Goal: Task Accomplishment & Management: Use online tool/utility

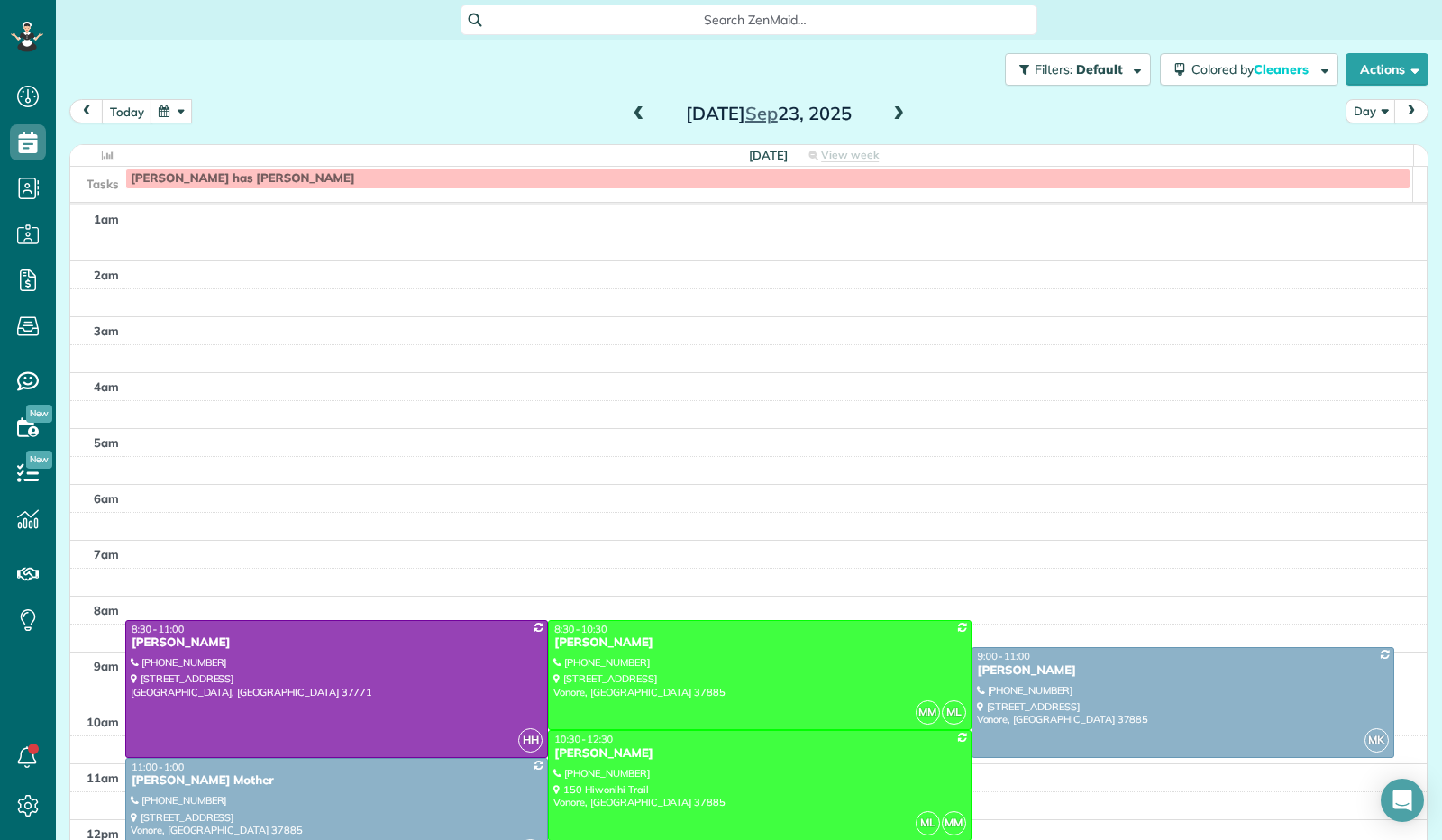
scroll to position [332, 0]
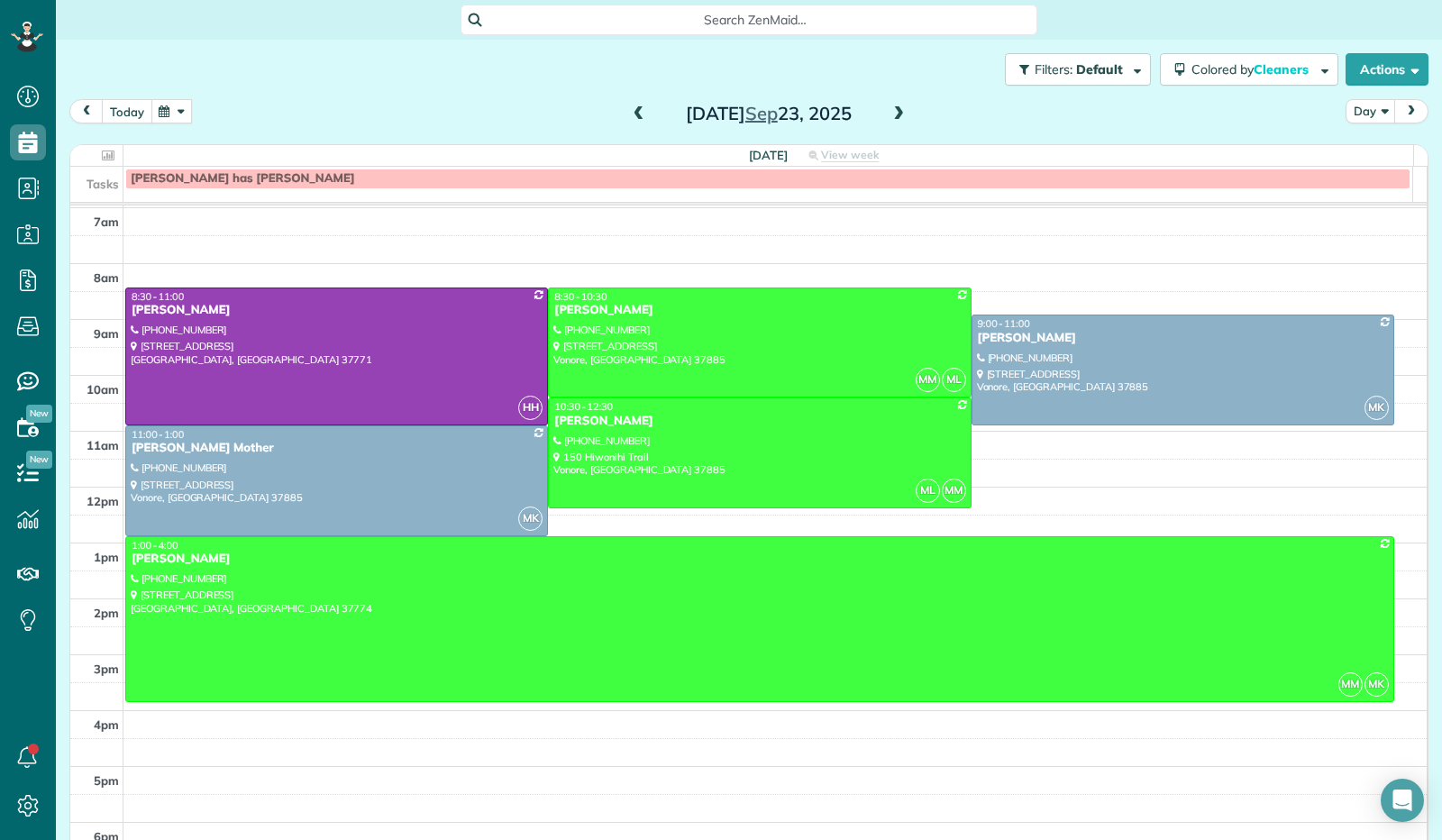
click at [127, 107] on button "today" at bounding box center [127, 111] width 51 height 24
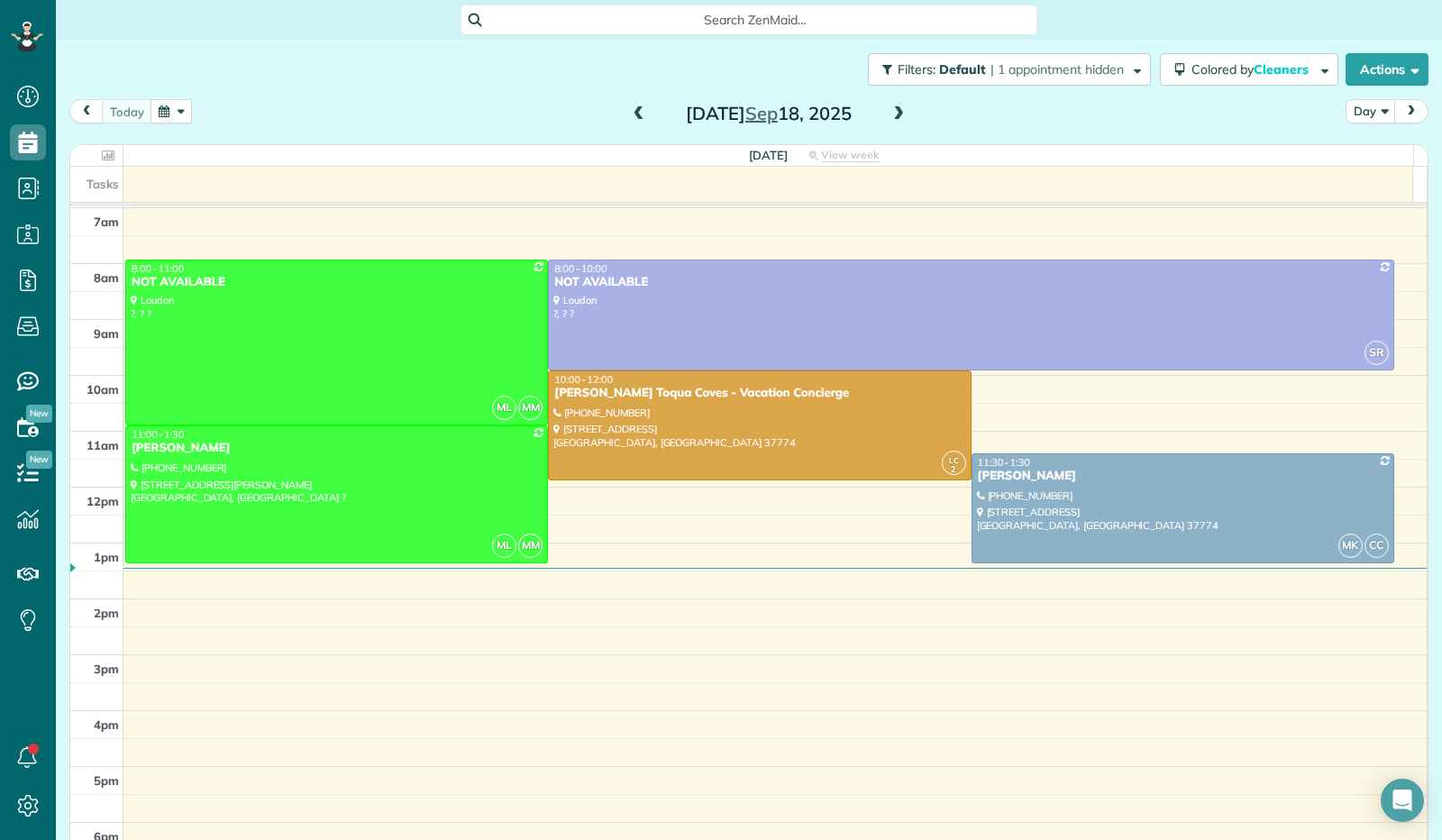
click at [631, 119] on span at bounding box center [639, 114] width 20 height 16
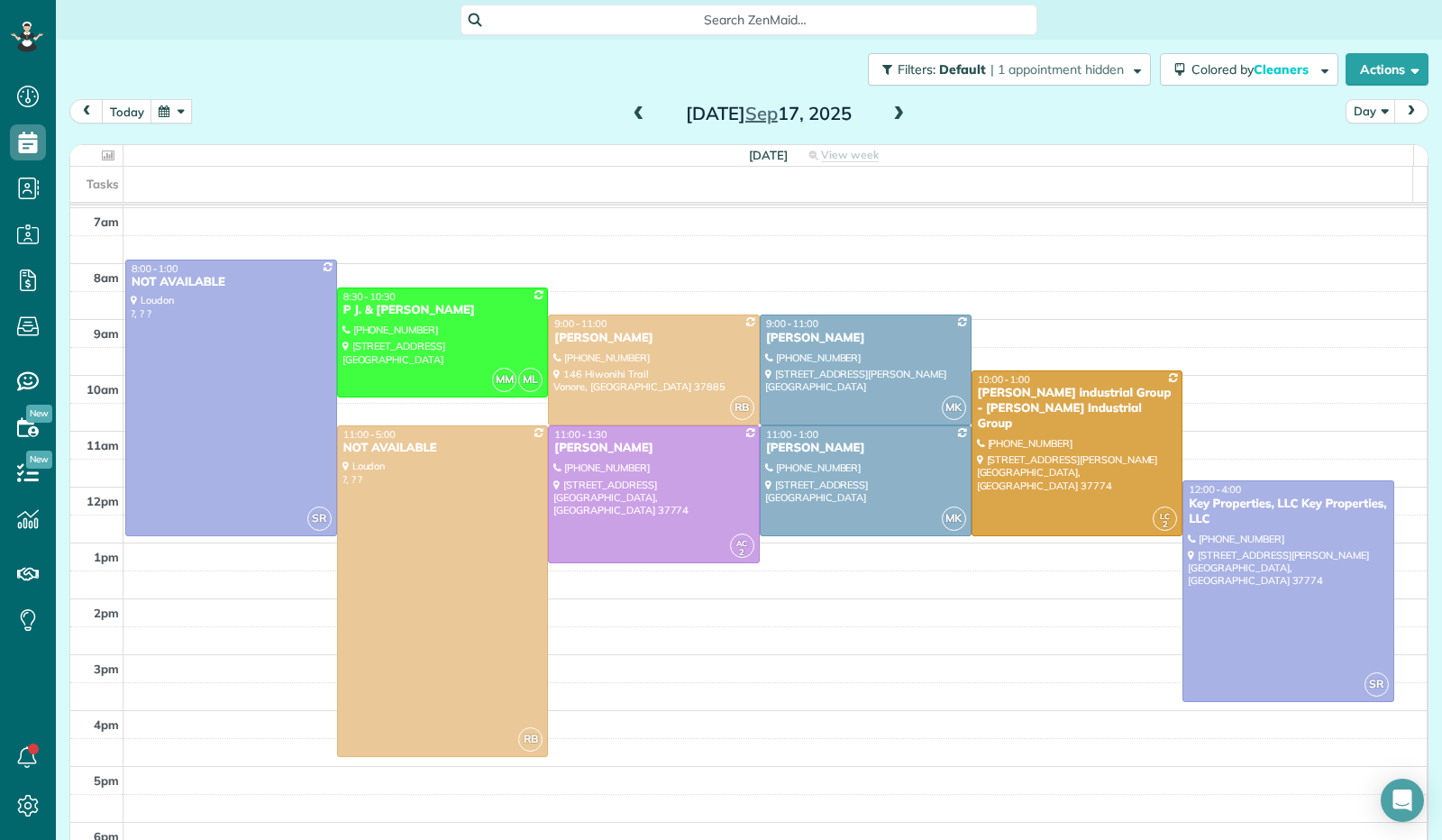
click at [896, 113] on span at bounding box center [899, 114] width 20 height 16
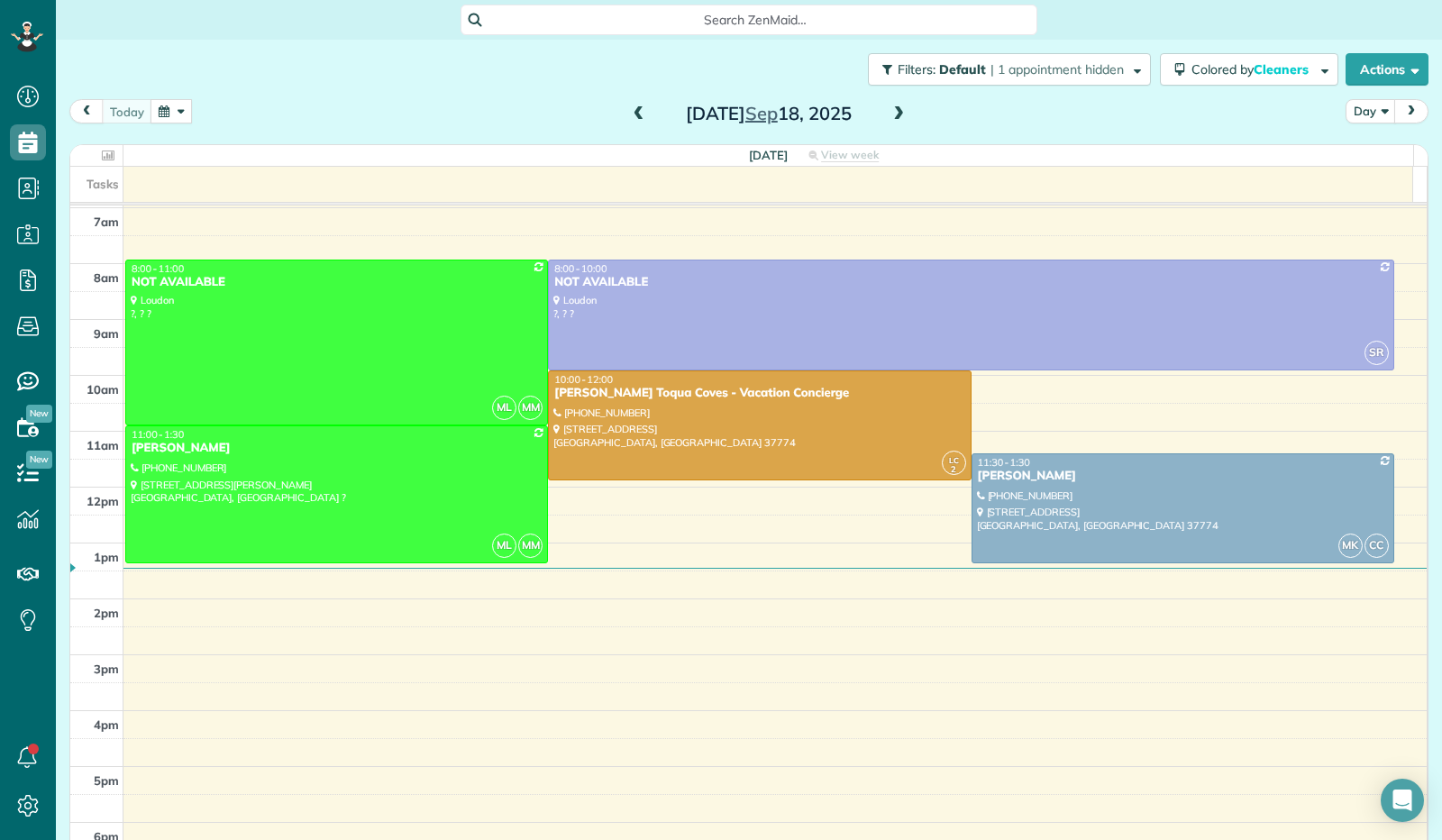
click at [894, 113] on span at bounding box center [899, 114] width 20 height 16
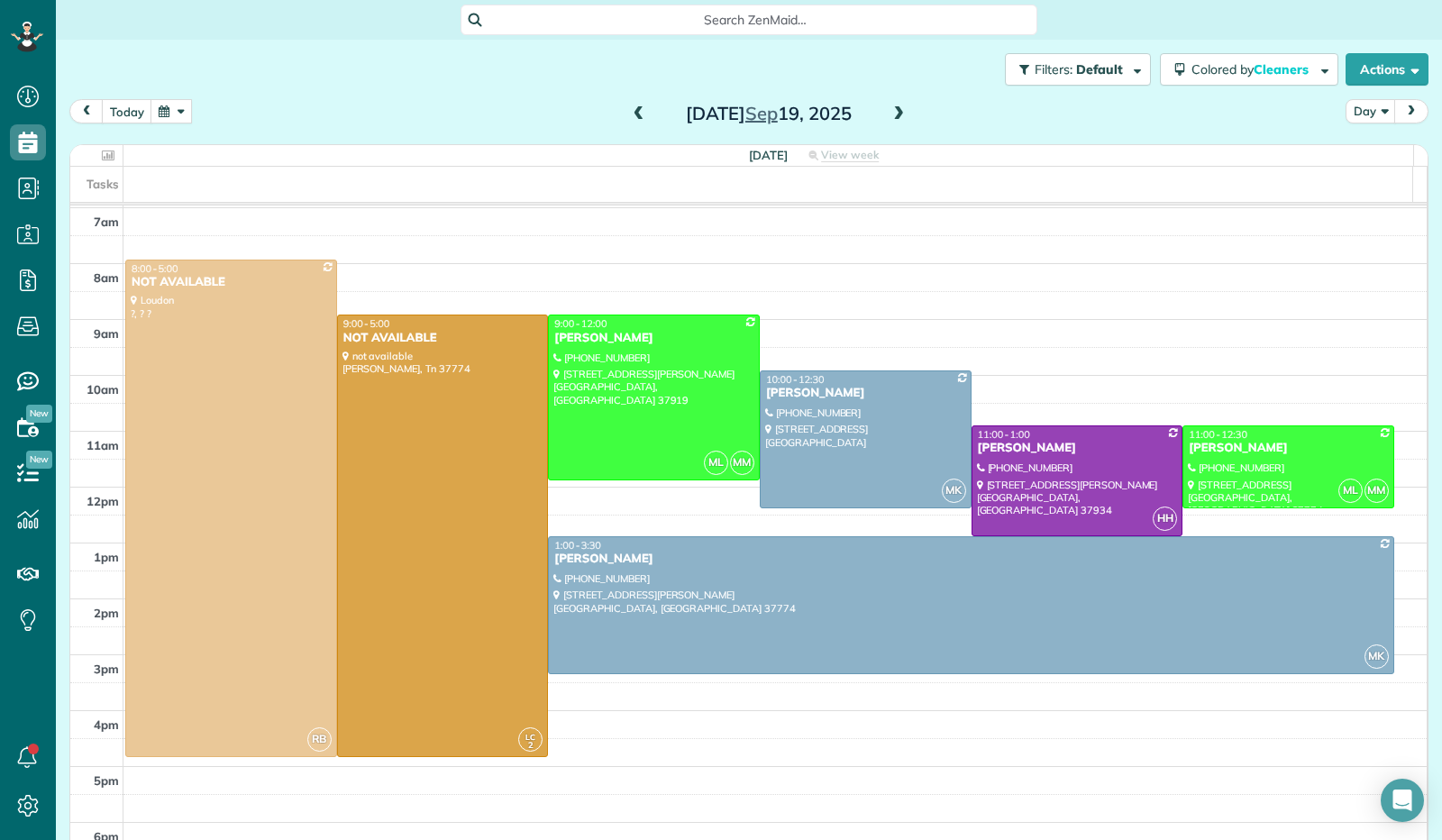
click at [889, 118] on span at bounding box center [899, 114] width 20 height 16
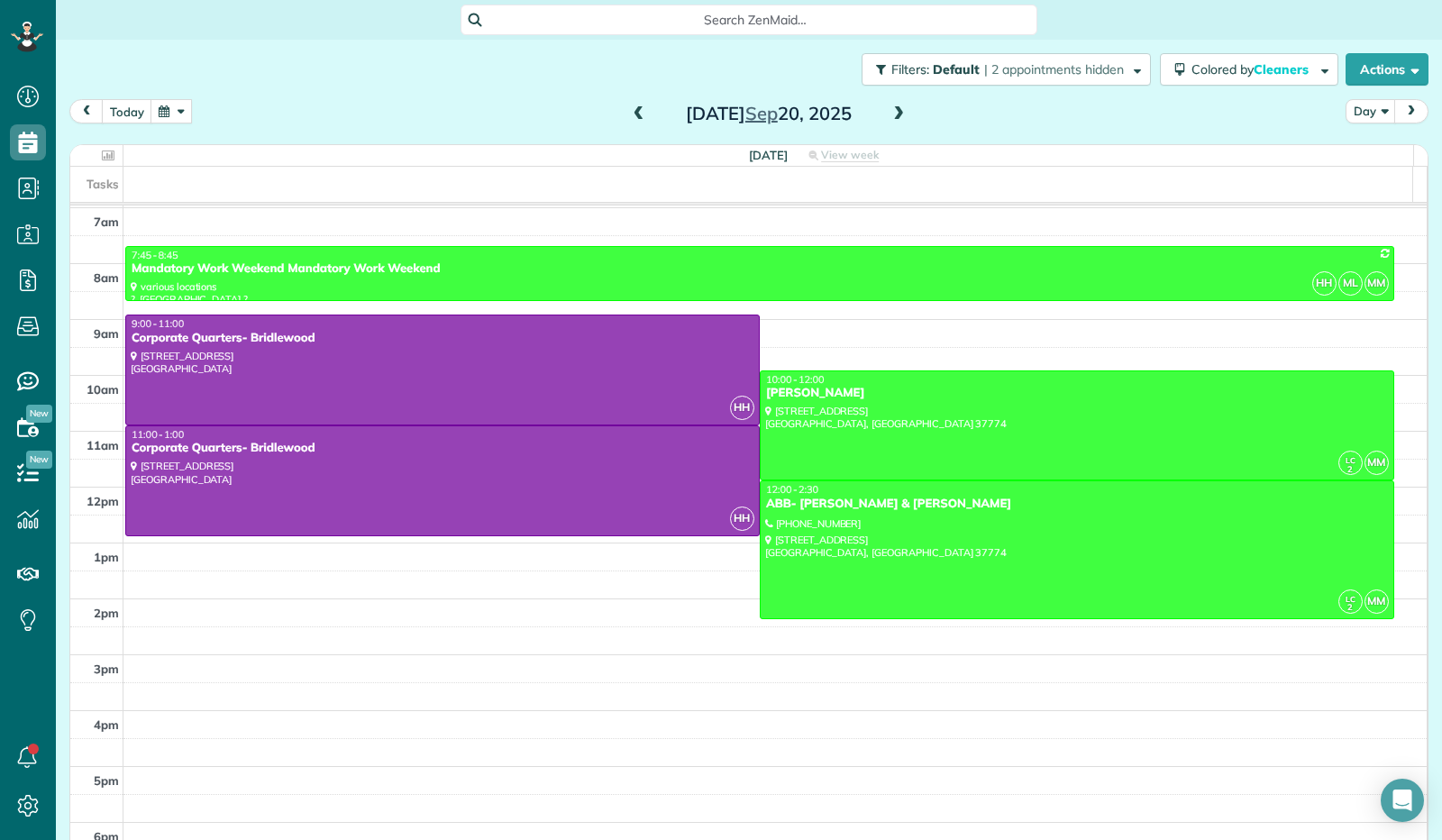
click at [889, 119] on span at bounding box center [899, 114] width 20 height 16
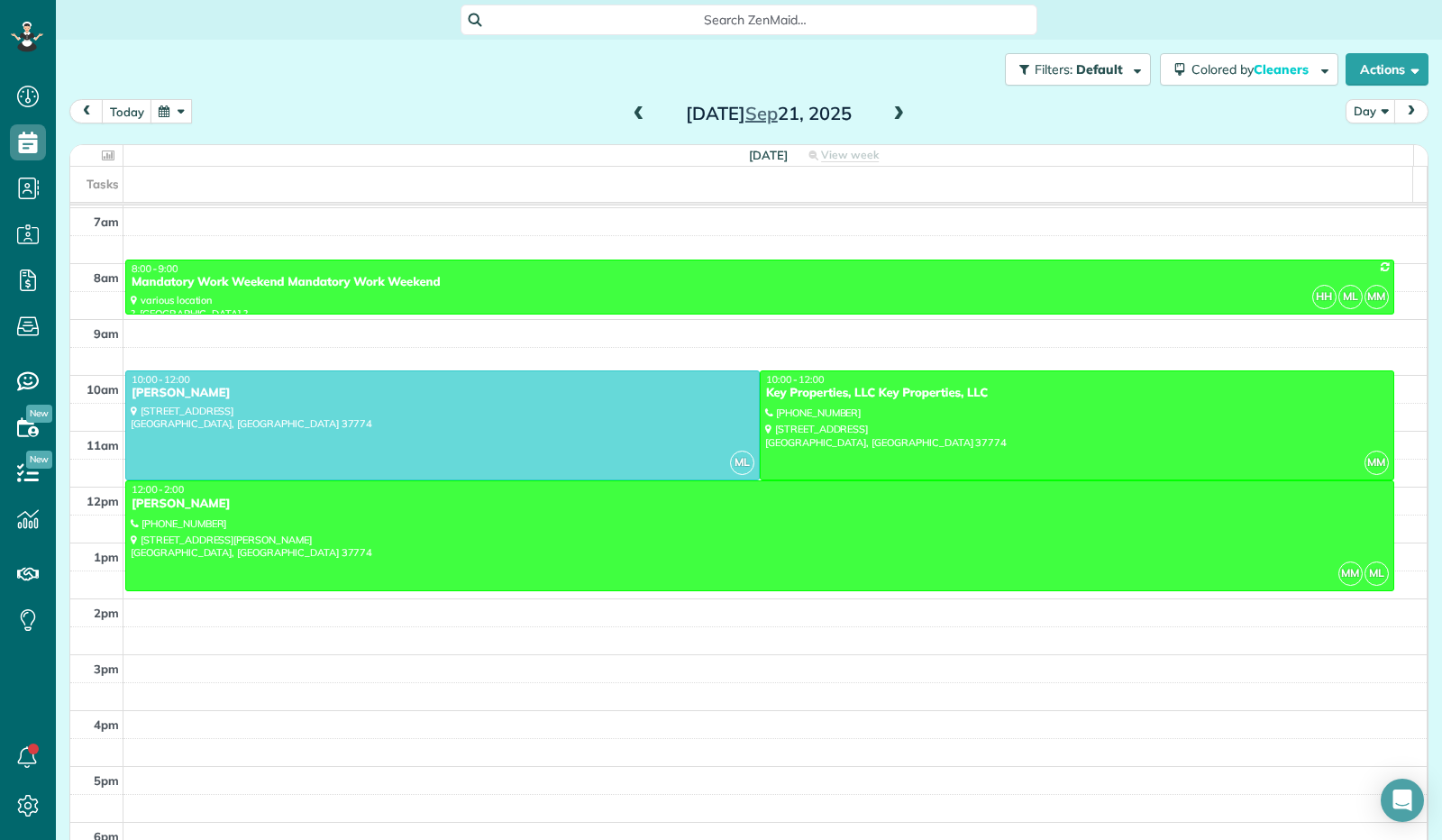
click at [889, 119] on span at bounding box center [899, 114] width 20 height 16
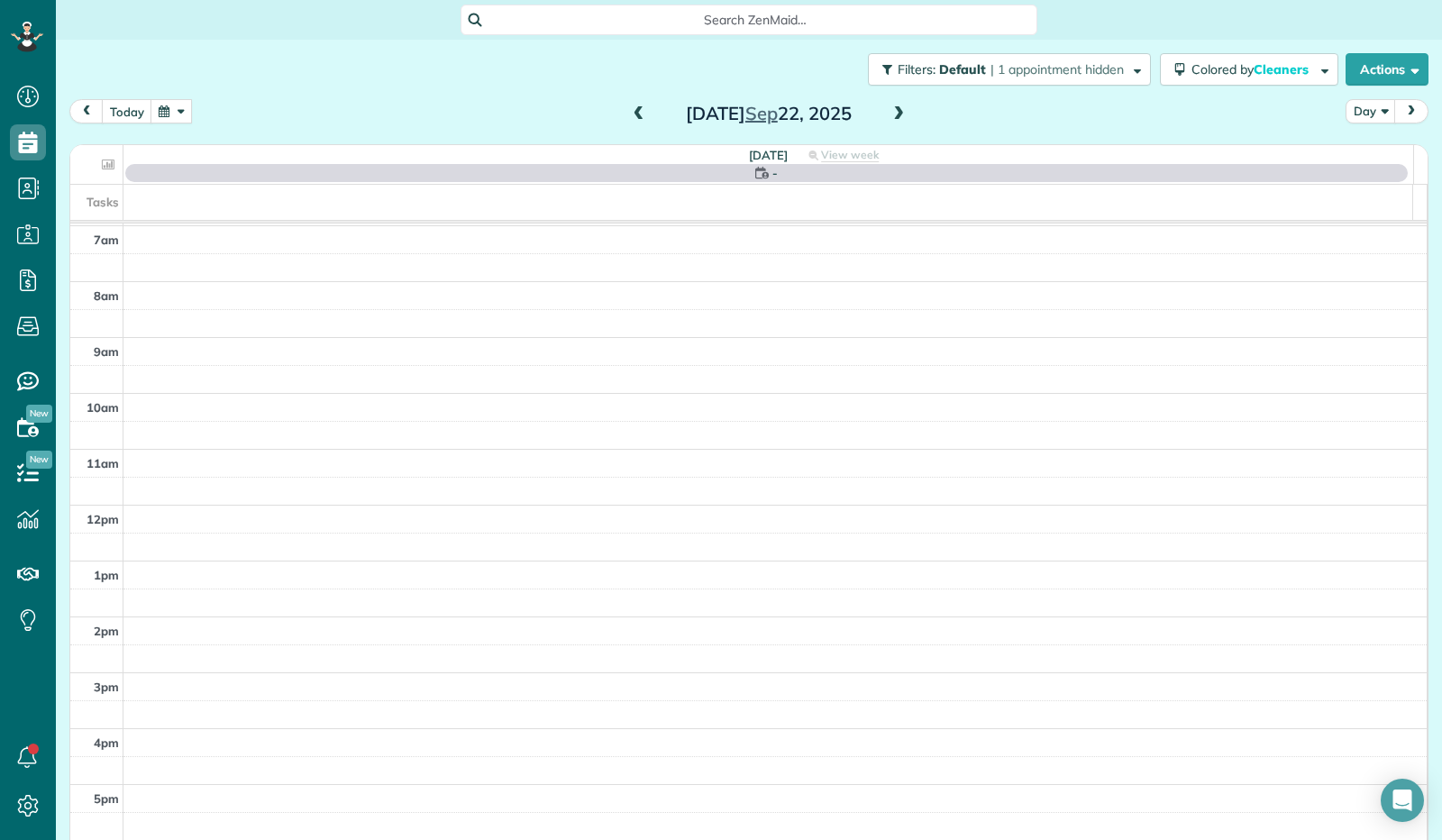
click at [889, 115] on span at bounding box center [899, 114] width 20 height 16
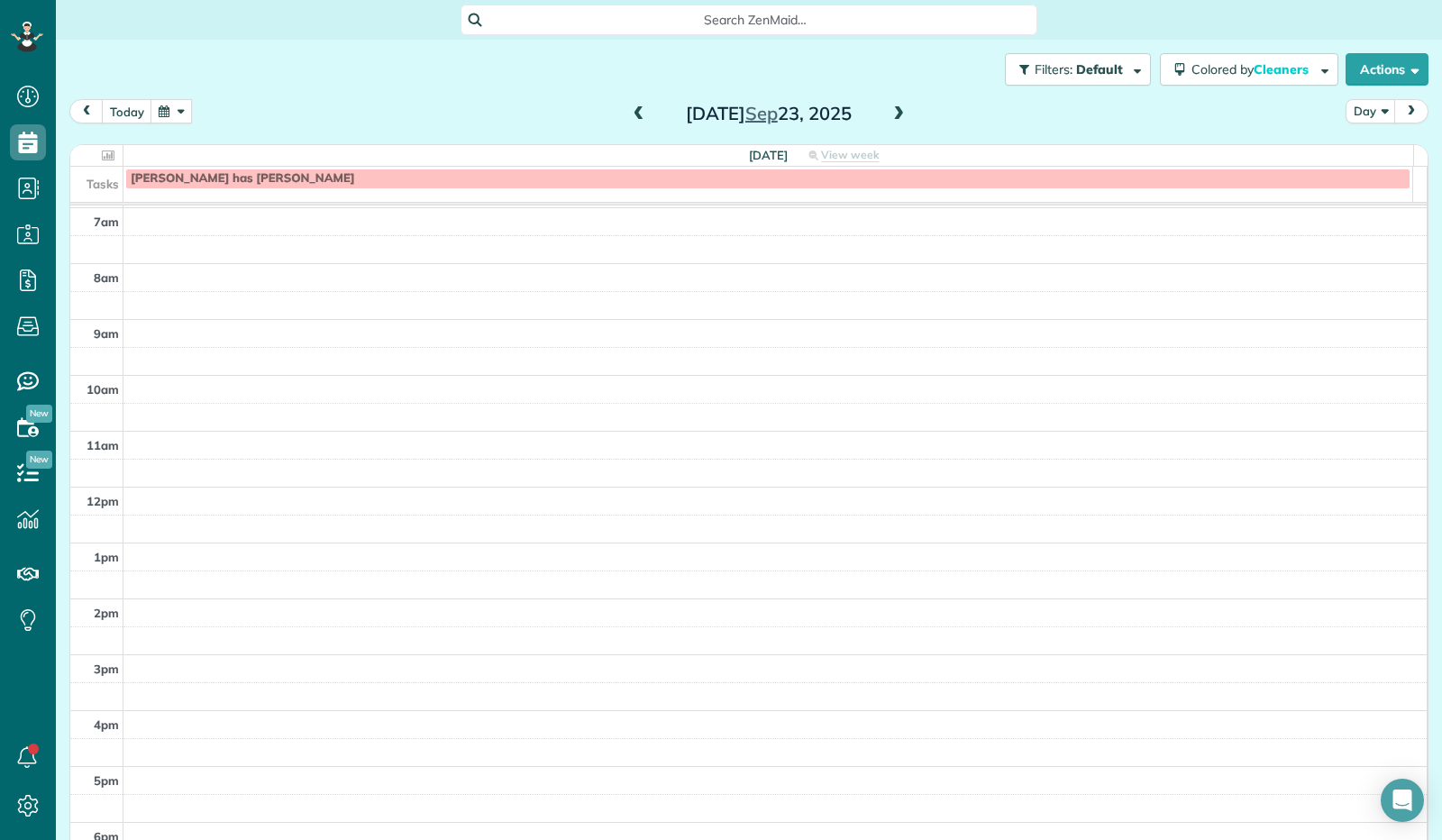
click at [889, 115] on span at bounding box center [899, 114] width 20 height 16
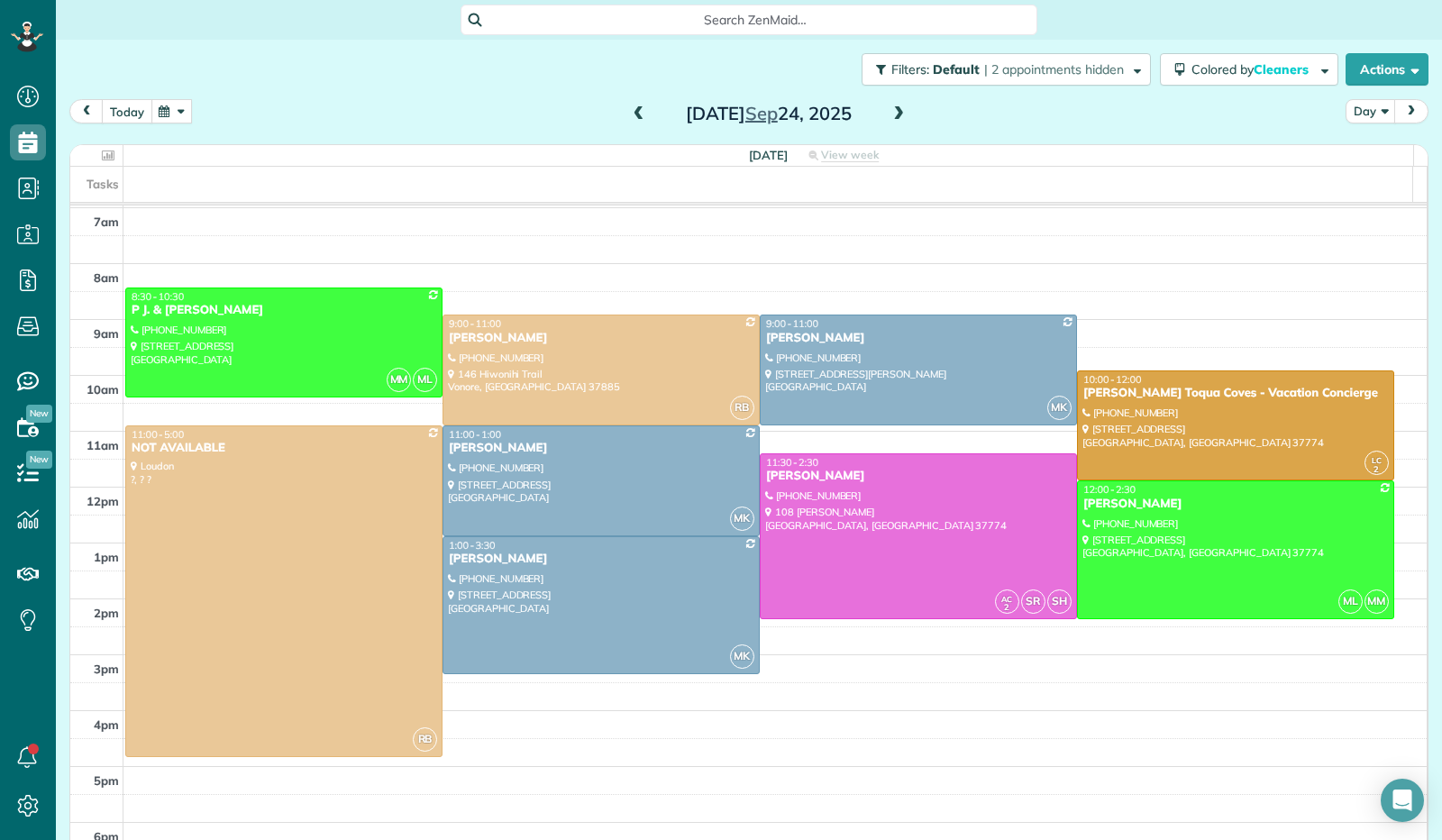
click at [132, 116] on button "today" at bounding box center [127, 111] width 51 height 24
